Goal: Task Accomplishment & Management: Use online tool/utility

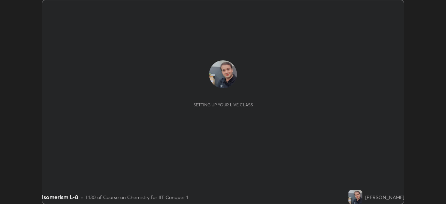
scroll to position [204, 445]
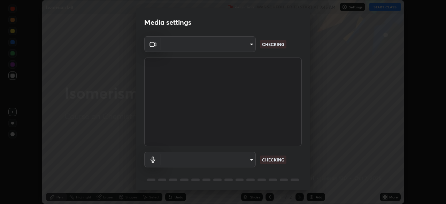
type input "935db625b2c413759d72ee6cdb61a63b637165ed3878f2d0adf10a132220dd0b"
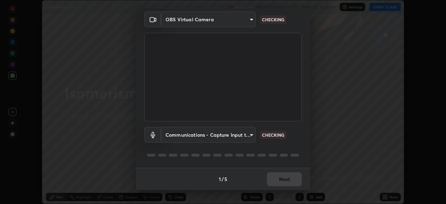
click at [187, 135] on body "Erase all Isomerism L-8 Recording WAS SCHEDULED TO START AT 9:45 AM Settings ST…" at bounding box center [223, 102] width 446 height 204
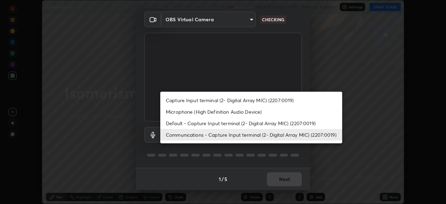
click at [192, 101] on li "Capture Input terminal (2- Digital Array MIC) (2207:0019)" at bounding box center [251, 99] width 182 height 11
type input "908e8448f37a6b852f6f177a772d7559a71292d623e9cf2002f0b60e6d156bb2"
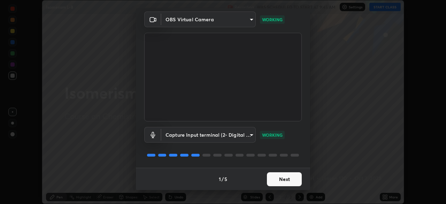
click at [285, 178] on button "Next" at bounding box center [284, 179] width 35 height 14
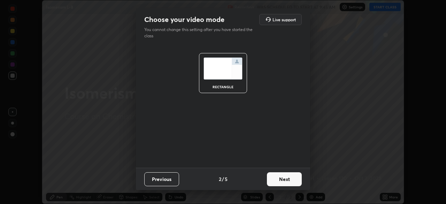
scroll to position [0, 0]
click at [285, 179] on button "Next" at bounding box center [284, 179] width 35 height 14
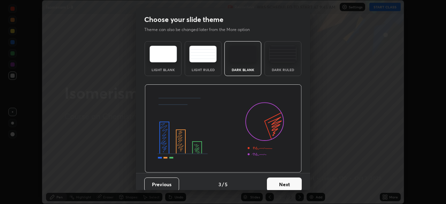
click at [286, 180] on button "Next" at bounding box center [284, 184] width 35 height 14
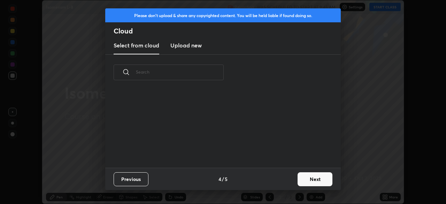
click at [301, 179] on button "Next" at bounding box center [314, 179] width 35 height 14
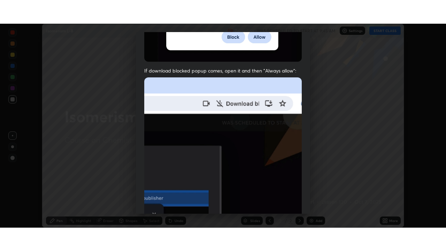
scroll to position [167, 0]
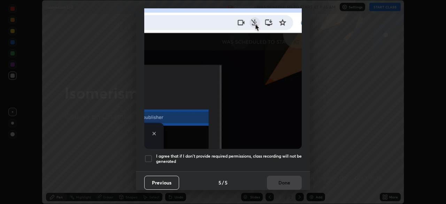
click at [151, 155] on div at bounding box center [148, 158] width 8 height 8
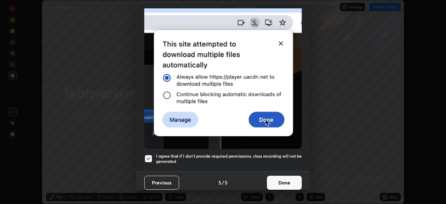
click at [279, 179] on button "Done" at bounding box center [284, 182] width 35 height 14
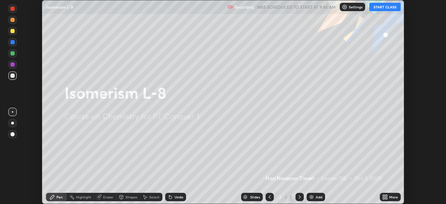
click at [310, 197] on img at bounding box center [311, 197] width 6 height 6
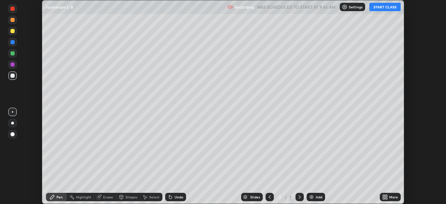
click at [382, 195] on icon at bounding box center [385, 197] width 6 height 6
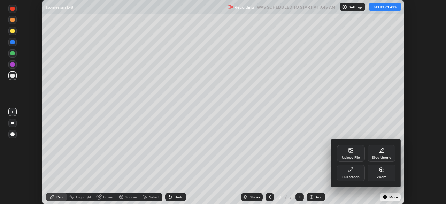
click at [353, 176] on div "Full screen" at bounding box center [350, 176] width 17 height 3
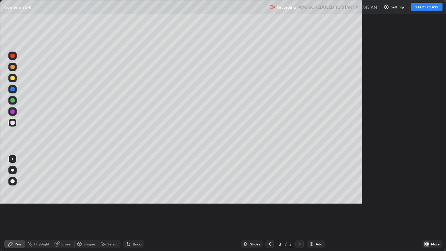
scroll to position [251, 446]
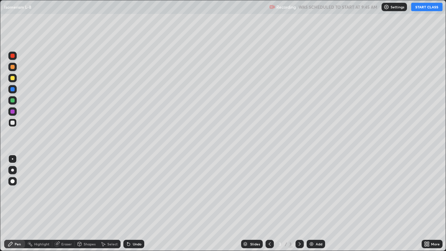
click at [422, 8] on button "START CLASS" at bounding box center [426, 7] width 31 height 8
click at [12, 125] on div at bounding box center [12, 122] width 8 height 8
click at [14, 124] on div at bounding box center [12, 122] width 8 height 8
click at [11, 79] on div at bounding box center [12, 78] width 4 height 4
click at [13, 99] on div at bounding box center [12, 100] width 4 height 4
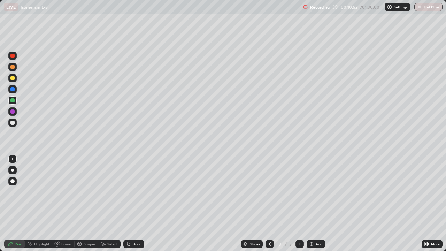
click at [13, 65] on div at bounding box center [12, 67] width 4 height 4
click at [13, 68] on div at bounding box center [12, 67] width 4 height 4
click at [14, 122] on div at bounding box center [12, 122] width 4 height 4
click at [12, 77] on div at bounding box center [12, 78] width 4 height 4
click at [13, 57] on div at bounding box center [12, 56] width 4 height 4
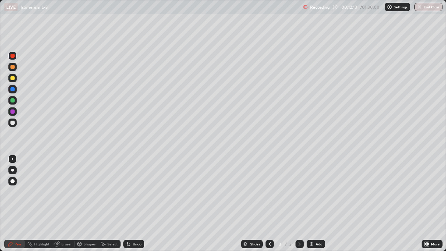
click at [13, 68] on div at bounding box center [12, 67] width 4 height 4
click at [70, 203] on div "Eraser" at bounding box center [66, 243] width 10 height 3
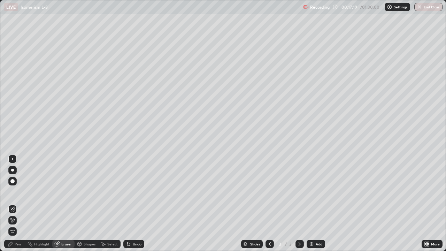
click at [110, 203] on div "Select" at bounding box center [112, 243] width 10 height 3
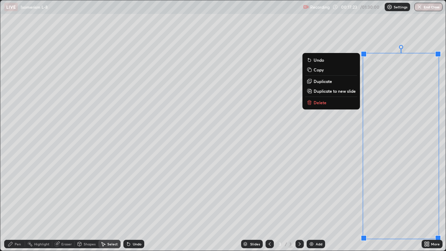
click at [321, 102] on p "Delete" at bounding box center [319, 103] width 13 height 6
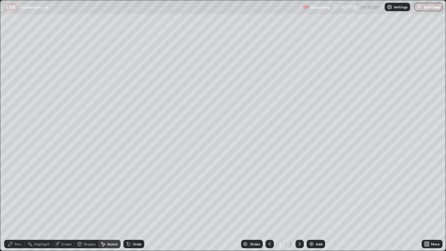
click at [21, 203] on div "Pen" at bounding box center [14, 243] width 21 height 8
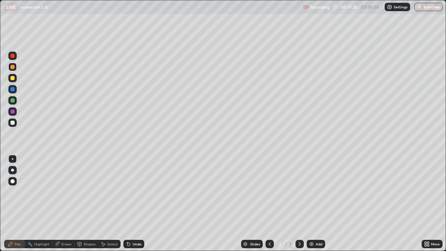
click at [12, 125] on div at bounding box center [12, 122] width 8 height 8
click at [72, 203] on div "Eraser" at bounding box center [63, 243] width 22 height 8
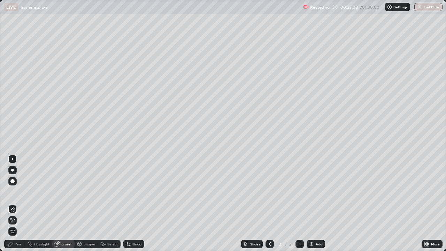
click at [22, 203] on div "Pen" at bounding box center [14, 243] width 21 height 8
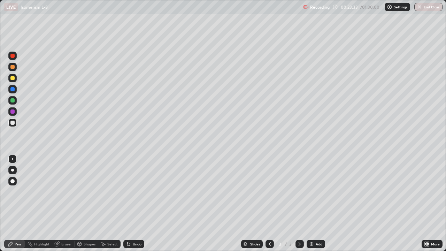
click at [13, 78] on div at bounding box center [12, 78] width 4 height 4
click at [70, 203] on div "Eraser" at bounding box center [66, 243] width 10 height 3
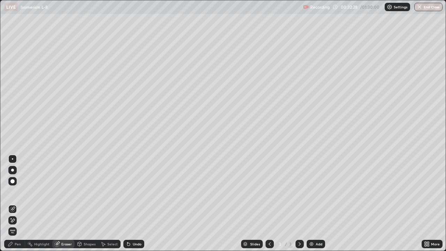
click at [115, 203] on div "Select" at bounding box center [112, 243] width 10 height 3
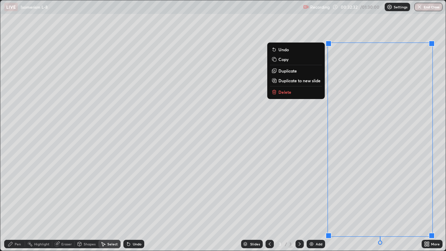
click at [286, 95] on button "Delete" at bounding box center [296, 92] width 52 height 8
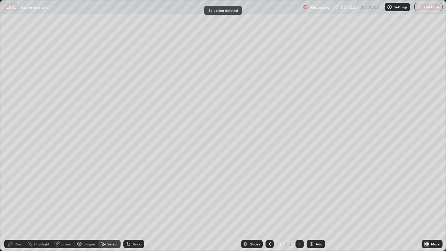
click at [23, 203] on div "Pen" at bounding box center [14, 243] width 21 height 8
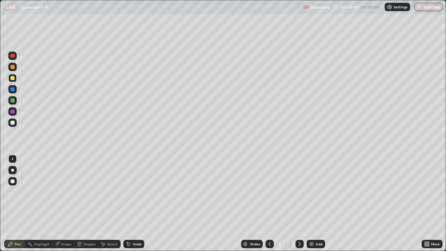
click at [311, 203] on img at bounding box center [311, 244] width 6 height 6
click at [12, 126] on div at bounding box center [12, 122] width 8 height 8
click at [66, 203] on div "Eraser" at bounding box center [66, 243] width 10 height 3
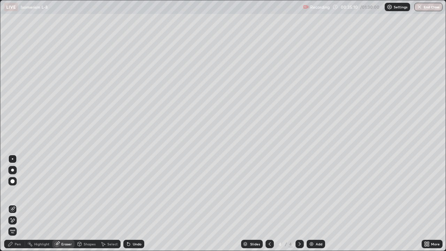
click at [23, 203] on div "Pen" at bounding box center [14, 243] width 21 height 8
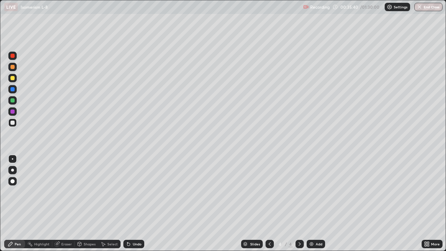
click at [66, 203] on div "Eraser" at bounding box center [66, 243] width 10 height 3
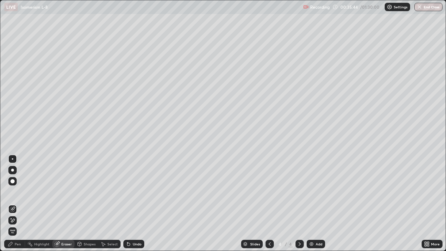
click at [22, 203] on div "Pen" at bounding box center [14, 243] width 21 height 8
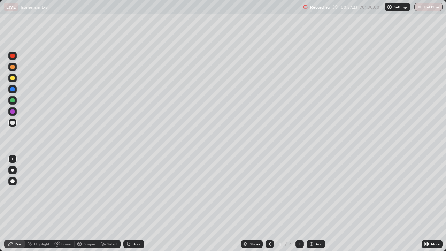
click at [62, 203] on div "Eraser" at bounding box center [66, 243] width 10 height 3
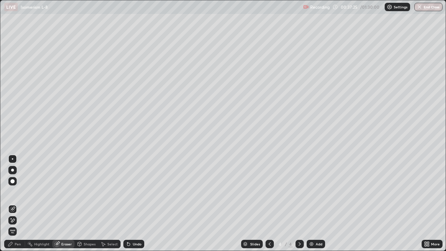
click at [19, 203] on div "Pen" at bounding box center [18, 243] width 6 height 3
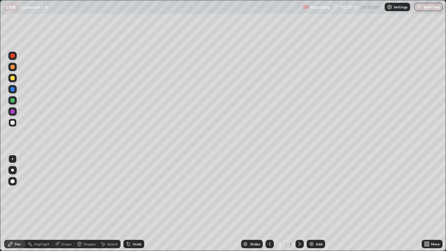
click at [63, 203] on div "Eraser" at bounding box center [66, 243] width 10 height 3
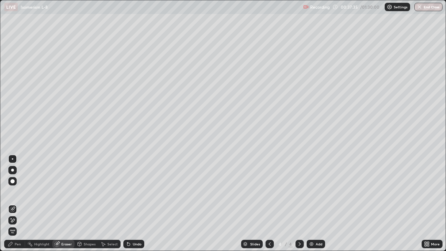
click at [20, 203] on div "Pen" at bounding box center [18, 243] width 6 height 3
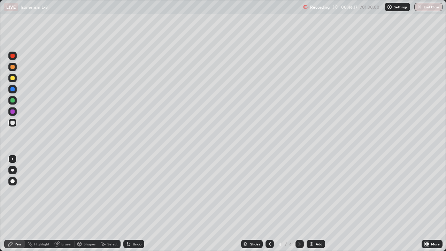
click at [13, 80] on div at bounding box center [12, 78] width 4 height 4
click at [12, 80] on div at bounding box center [12, 78] width 8 height 8
click at [11, 65] on div at bounding box center [12, 67] width 4 height 4
click at [311, 203] on img at bounding box center [311, 244] width 6 height 6
click at [11, 123] on div at bounding box center [12, 122] width 4 height 4
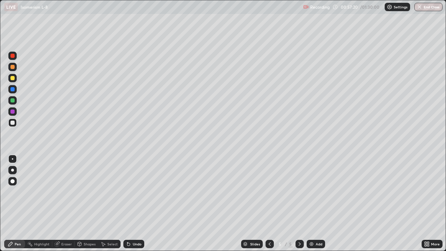
click at [11, 123] on div at bounding box center [12, 122] width 4 height 4
click at [14, 78] on div at bounding box center [12, 78] width 4 height 4
click at [64, 203] on div "Eraser" at bounding box center [66, 243] width 10 height 3
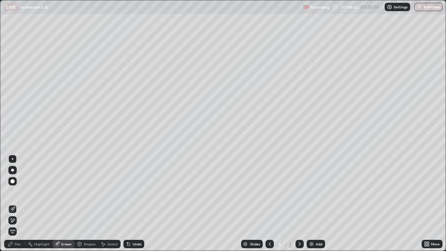
click at [20, 203] on div "Pen" at bounding box center [18, 243] width 6 height 3
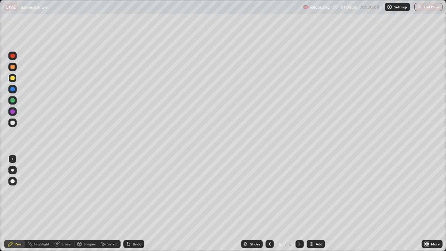
click at [13, 122] on div at bounding box center [12, 122] width 4 height 4
click at [64, 203] on div "Eraser" at bounding box center [66, 243] width 10 height 3
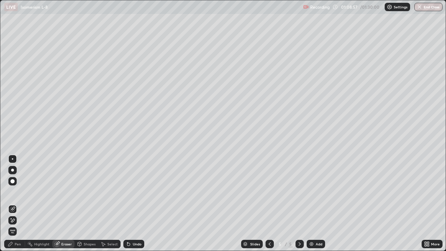
click at [110, 203] on div "Select" at bounding box center [112, 243] width 10 height 3
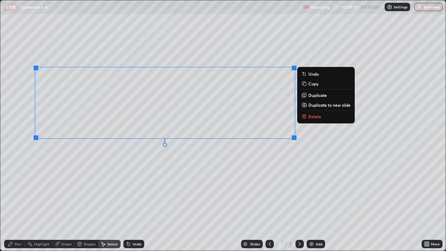
click at [309, 115] on p "Delete" at bounding box center [314, 116] width 13 height 6
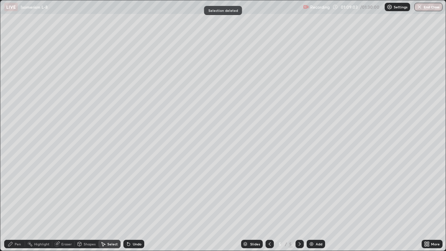
click at [23, 203] on div "Pen" at bounding box center [14, 243] width 21 height 8
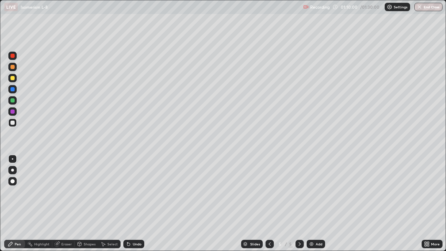
click at [65, 203] on div "Eraser" at bounding box center [66, 243] width 10 height 3
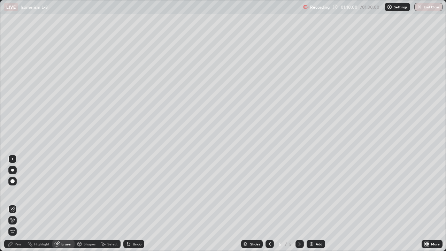
click at [111, 203] on div "Select" at bounding box center [112, 243] width 10 height 3
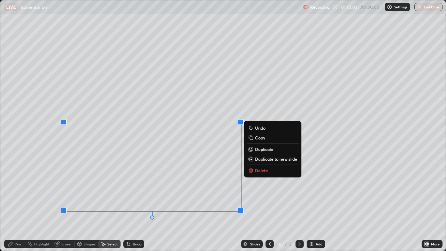
click at [264, 168] on p "Delete" at bounding box center [261, 170] width 13 height 6
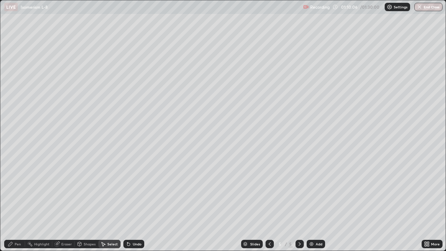
click at [68, 203] on div "Eraser" at bounding box center [66, 243] width 10 height 3
click at [23, 203] on div "Pen" at bounding box center [14, 243] width 21 height 8
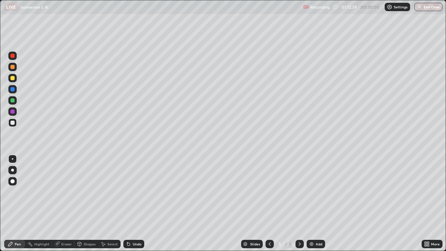
click at [13, 78] on div at bounding box center [12, 78] width 4 height 4
click at [12, 122] on div at bounding box center [12, 122] width 4 height 4
click at [11, 67] on div at bounding box center [12, 67] width 4 height 4
click at [425, 7] on button "End Class" at bounding box center [428, 7] width 28 height 8
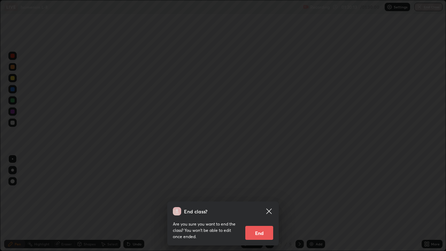
click at [263, 203] on button "End" at bounding box center [259, 233] width 28 height 14
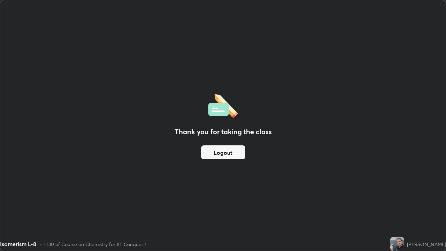
click at [231, 153] on button "Logout" at bounding box center [223, 152] width 44 height 14
